Goal: Check status

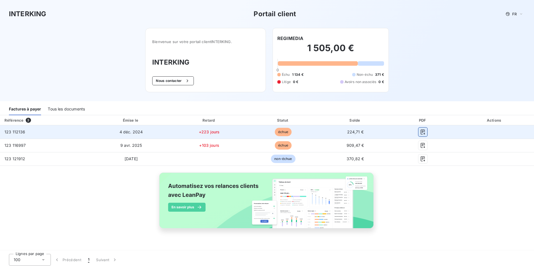
click at [420, 131] on icon "button" at bounding box center [423, 132] width 6 height 6
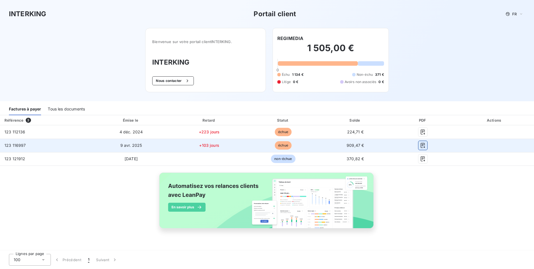
click at [423, 147] on icon "button" at bounding box center [423, 145] width 6 height 6
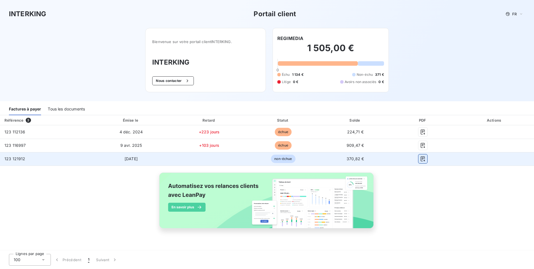
click at [423, 159] on icon "button" at bounding box center [423, 159] width 6 height 6
click at [421, 156] on icon "button" at bounding box center [423, 159] width 6 height 6
click at [280, 159] on span "non-échue" at bounding box center [283, 158] width 24 height 8
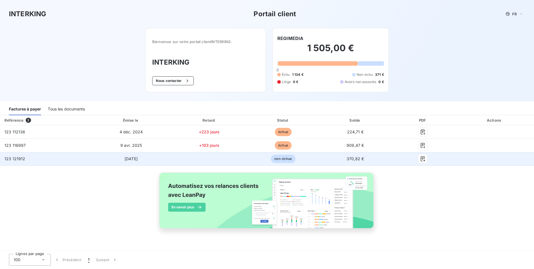
click at [130, 161] on td "[DATE]" at bounding box center [132, 158] width 82 height 13
